Goal: Transaction & Acquisition: Purchase product/service

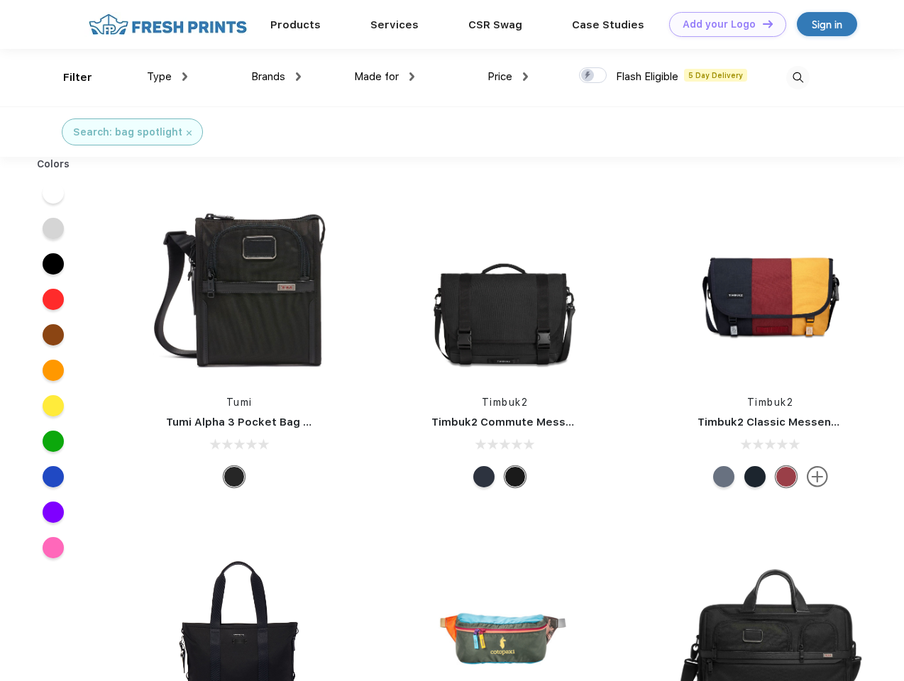
scroll to position [1, 0]
click at [723, 24] on link "Add your Logo Design Tool" at bounding box center [727, 24] width 117 height 25
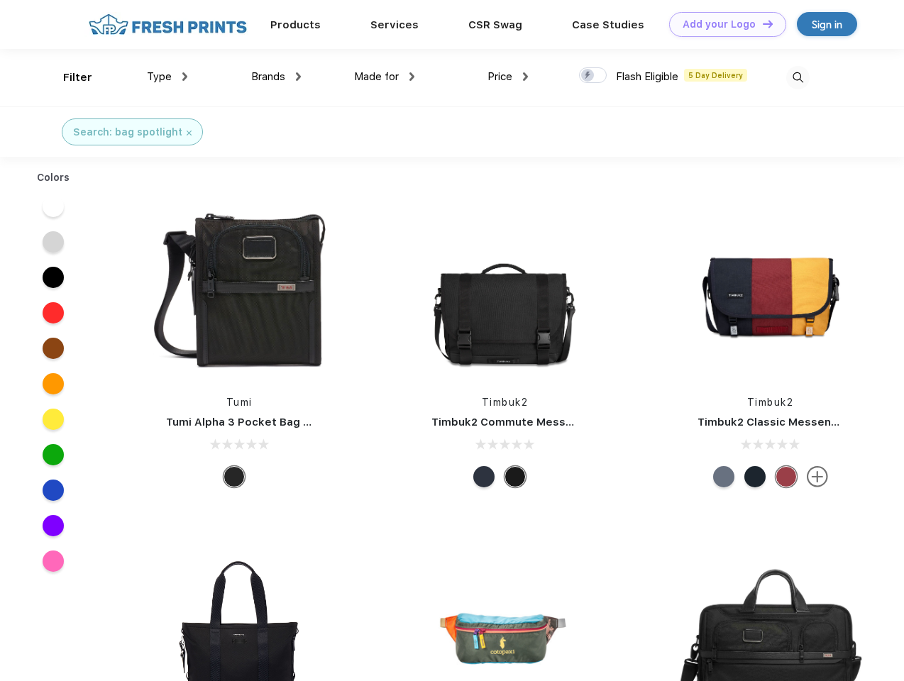
click at [0, 0] on div "Design Tool" at bounding box center [0, 0] width 0 height 0
click at [762, 23] on link "Add your Logo Design Tool" at bounding box center [727, 24] width 117 height 25
click at [68, 77] on div "Filter" at bounding box center [77, 78] width 29 height 16
click at [167, 77] on span "Type" at bounding box center [159, 76] width 25 height 13
click at [276, 77] on span "Brands" at bounding box center [268, 76] width 34 height 13
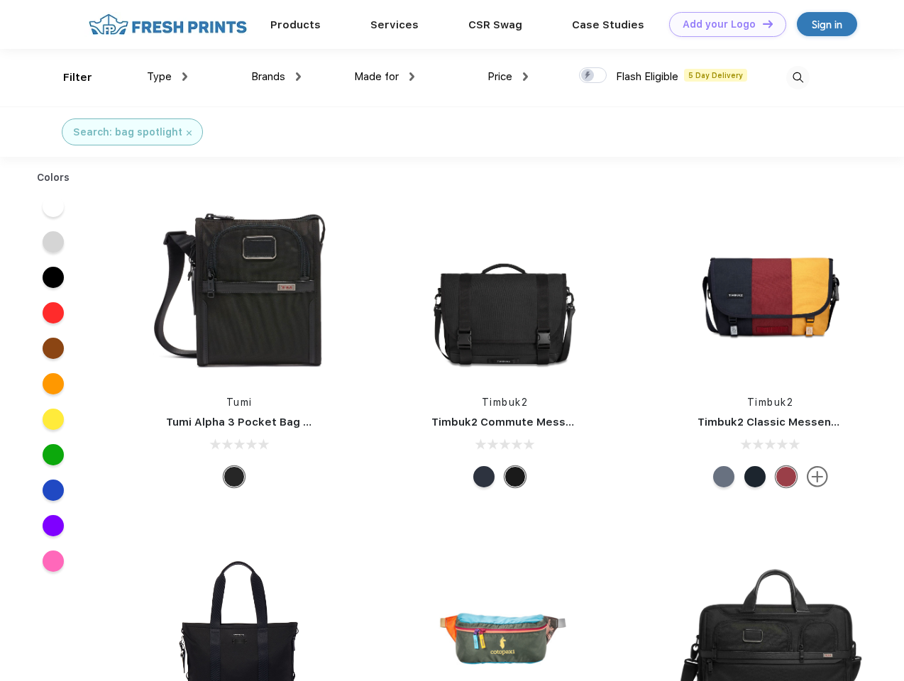
click at [385, 77] on span "Made for" at bounding box center [376, 76] width 45 height 13
click at [508, 77] on span "Price" at bounding box center [500, 76] width 25 height 13
click at [593, 76] on div at bounding box center [593, 75] width 28 height 16
click at [588, 76] on input "checkbox" at bounding box center [583, 71] width 9 height 9
click at [798, 77] on img at bounding box center [797, 77] width 23 height 23
